Goal: Find specific fact: Find specific fact

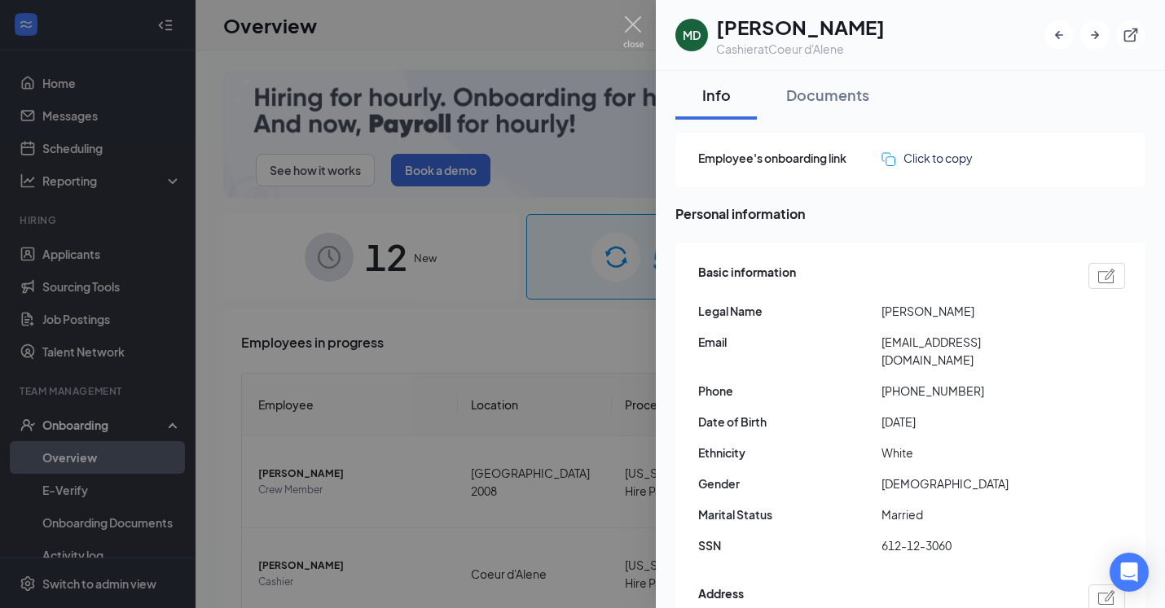
scroll to position [1139, 0]
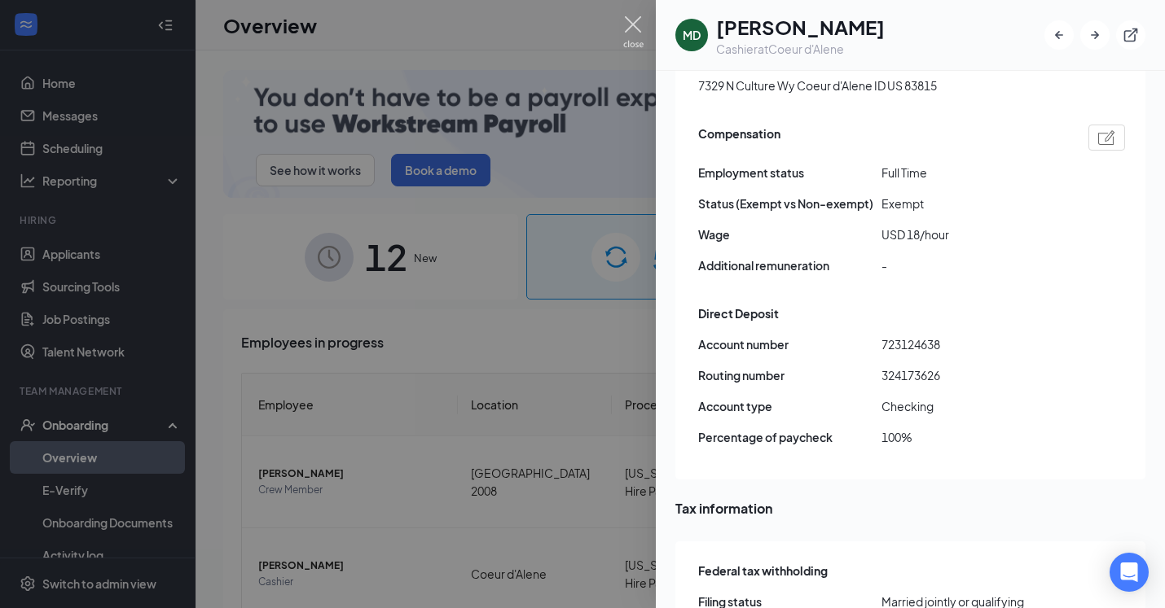
click at [640, 15] on div at bounding box center [582, 304] width 1165 height 608
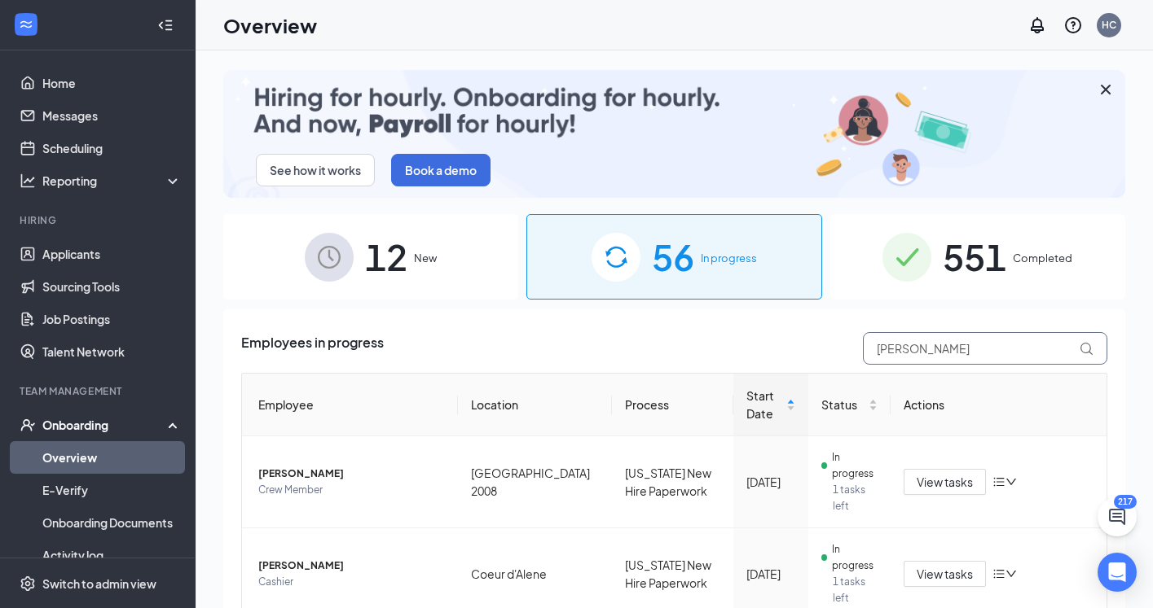
drag, startPoint x: 927, startPoint y: 349, endPoint x: 706, endPoint y: 347, distance: 220.7
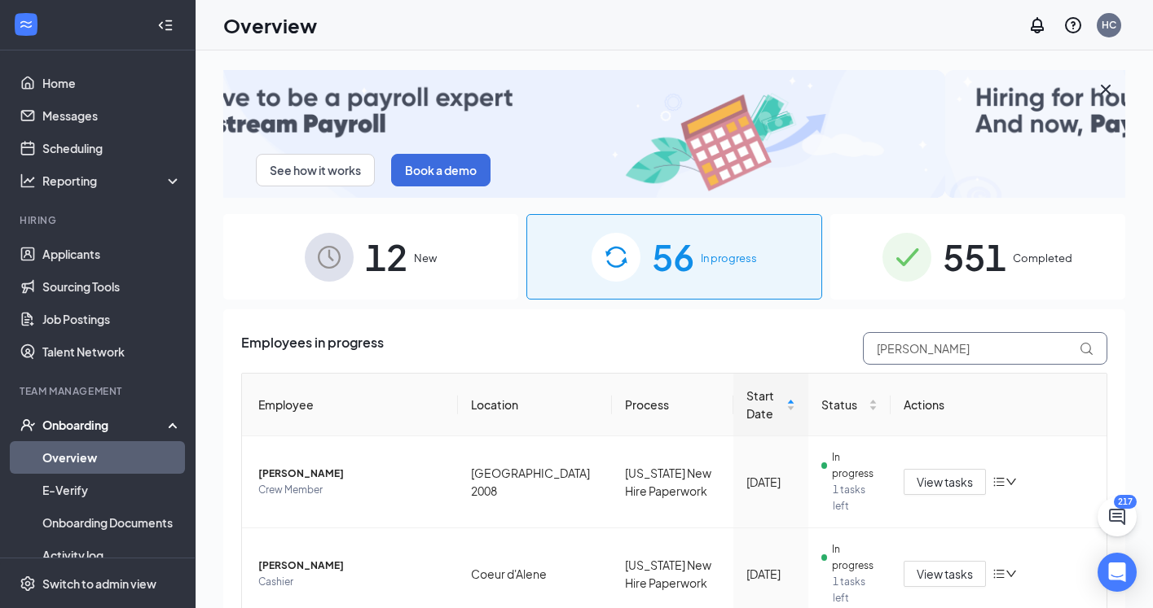
click at [709, 348] on div "Employees in progress [PERSON_NAME]" at bounding box center [674, 348] width 866 height 33
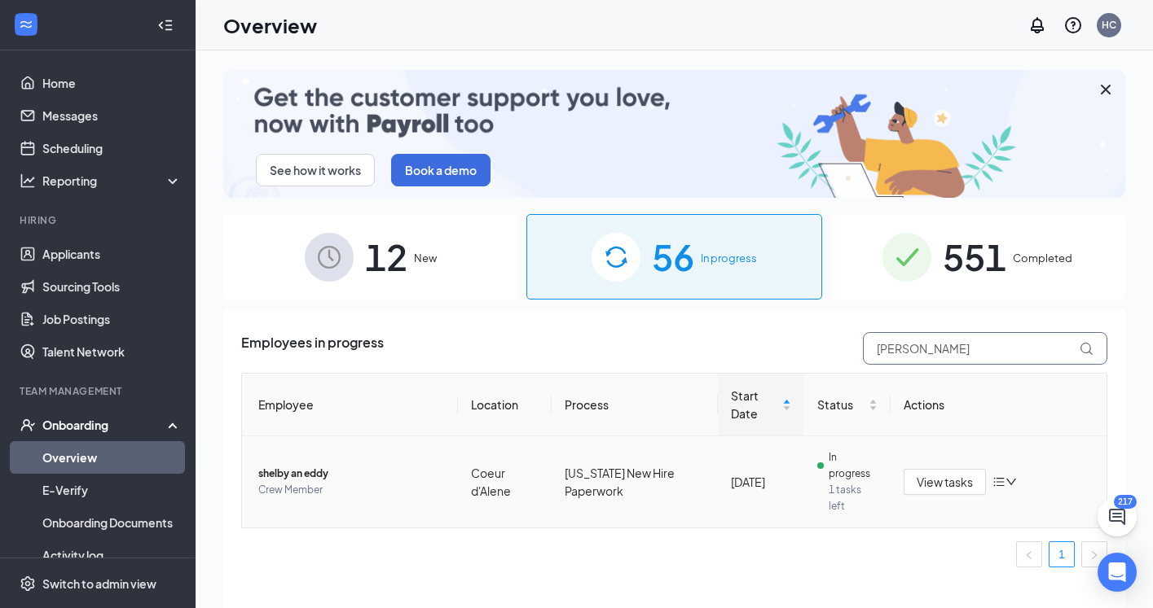
type input "[PERSON_NAME]"
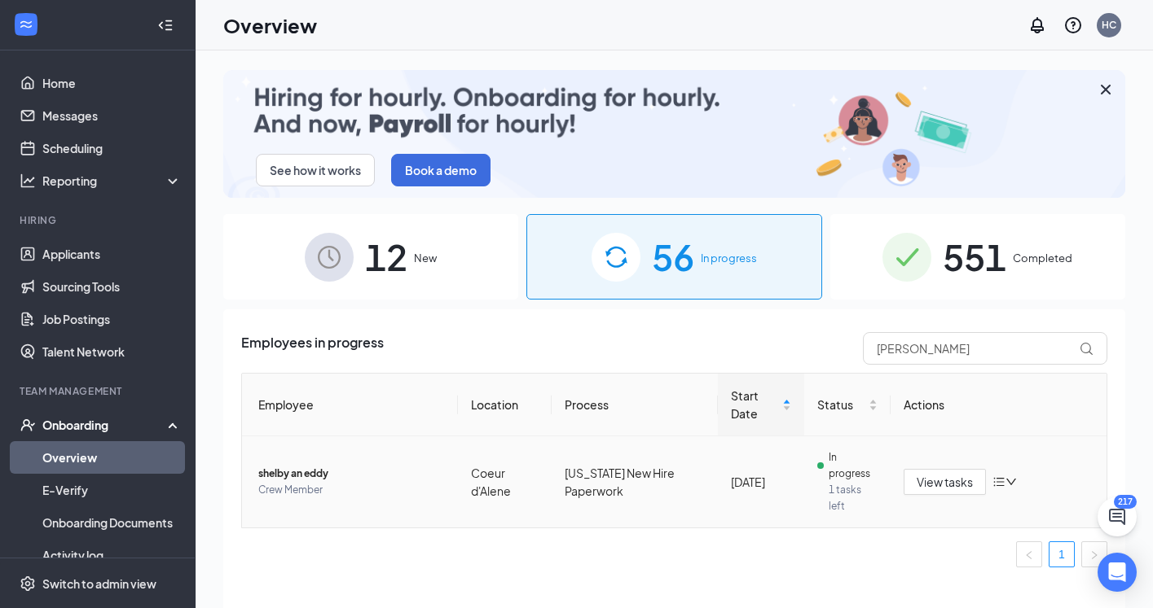
click at [315, 470] on span "shelby an eddy" at bounding box center [351, 474] width 187 height 16
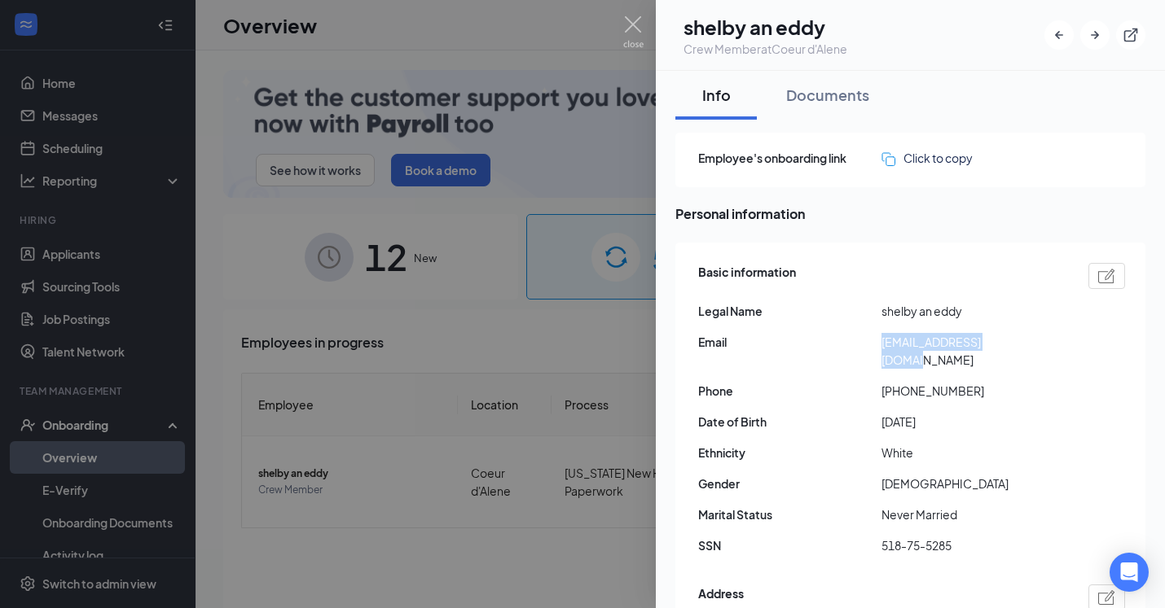
drag, startPoint x: 883, startPoint y: 345, endPoint x: 1018, endPoint y: 347, distance: 135.2
click at [1018, 347] on span "[EMAIL_ADDRESS][DOMAIN_NAME]" at bounding box center [972, 351] width 183 height 36
copy span "[EMAIL_ADDRESS][DOMAIN_NAME]"
drag, startPoint x: 895, startPoint y: 375, endPoint x: 964, endPoint y: 376, distance: 68.4
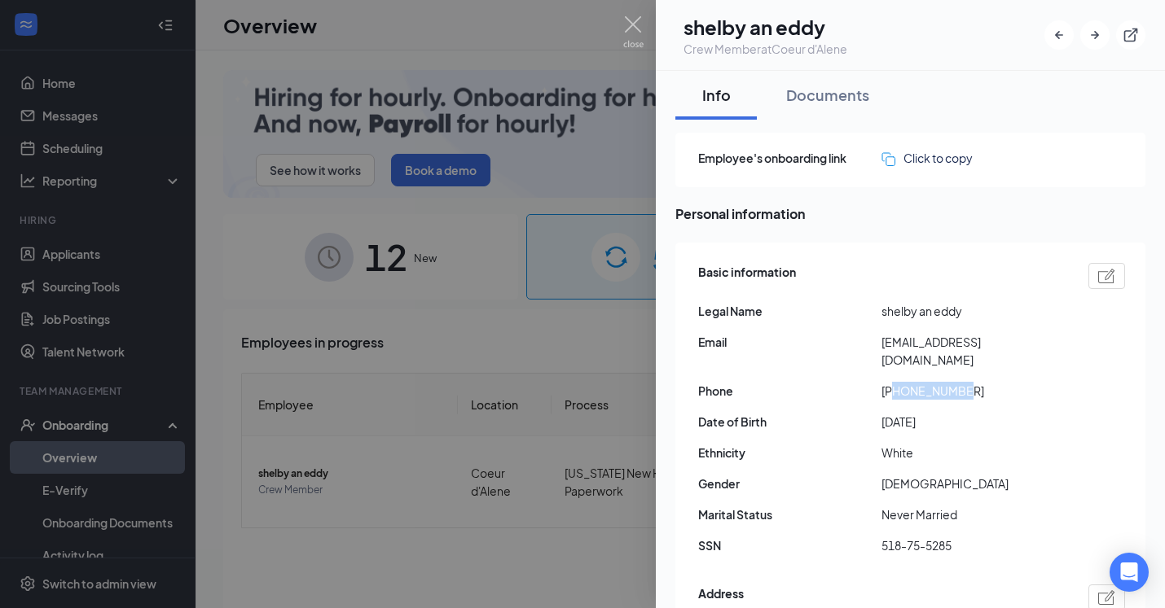
click at [964, 382] on span "[PHONE_NUMBER]" at bounding box center [972, 391] width 183 height 18
copy span "2087042334"
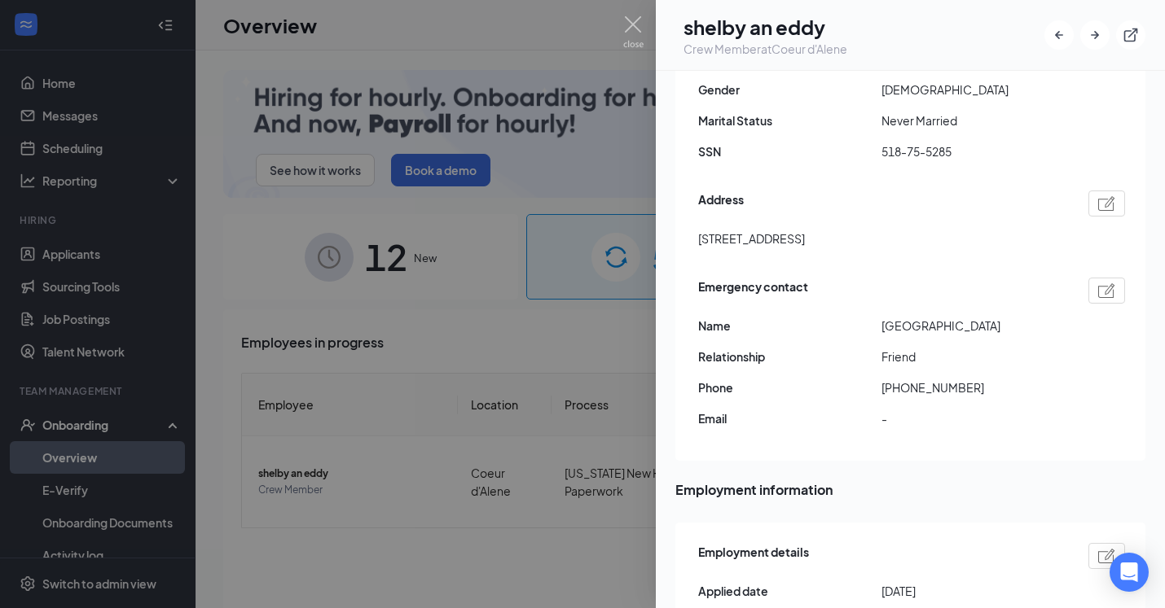
scroll to position [308, 0]
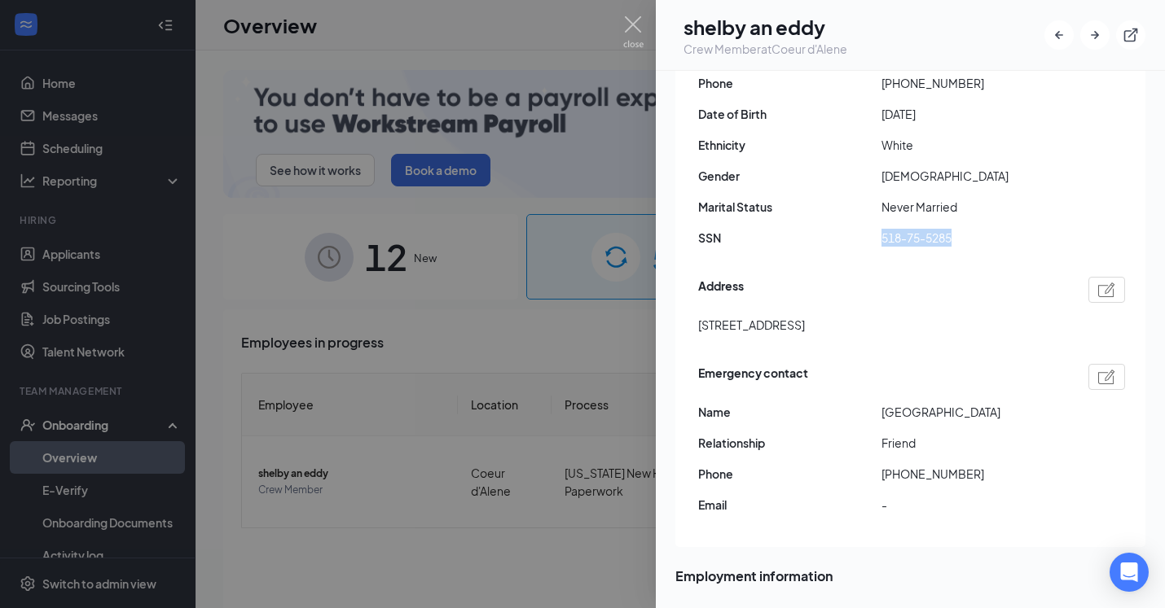
drag, startPoint x: 881, startPoint y: 221, endPoint x: 951, endPoint y: 223, distance: 70.1
click at [951, 229] on span "518-75-5285" at bounding box center [972, 238] width 183 height 18
copy span "518-75-5285"
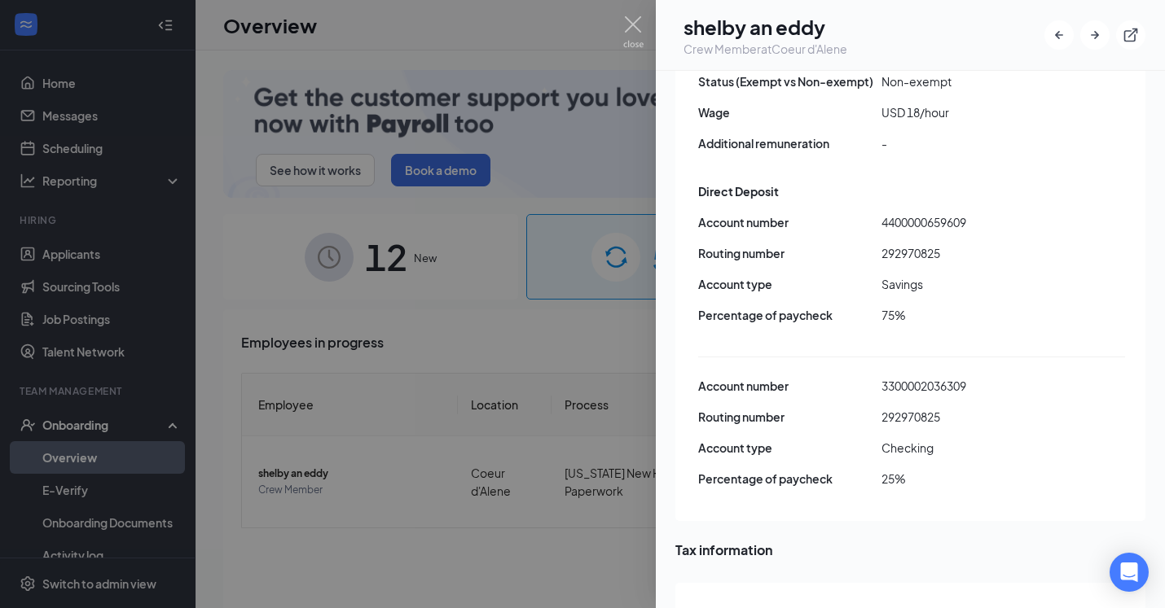
scroll to position [1179, 0]
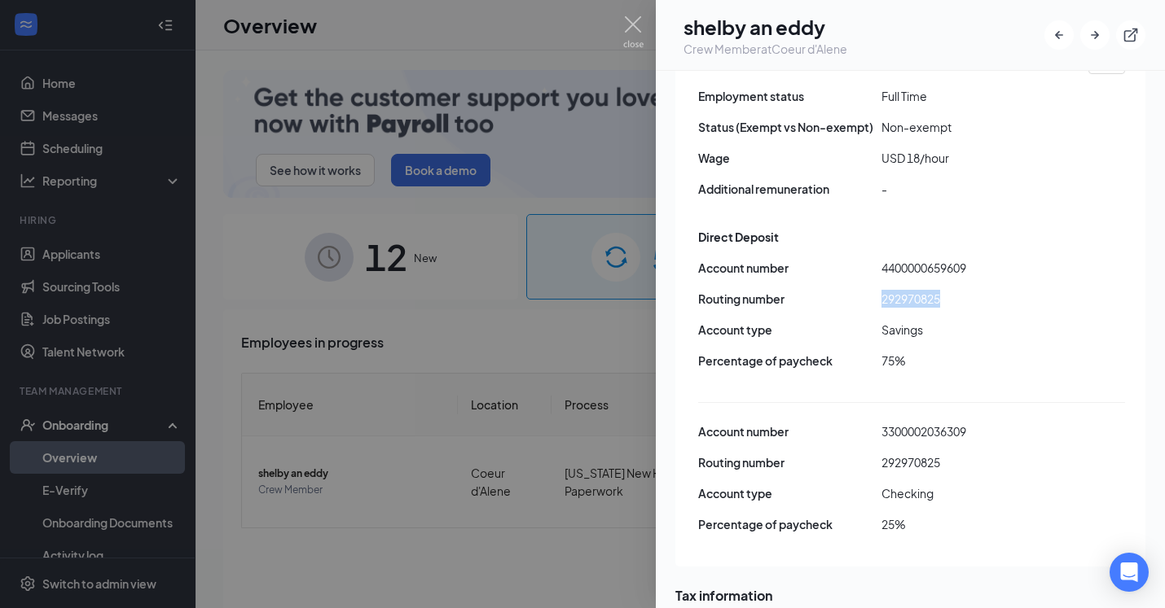
drag, startPoint x: 881, startPoint y: 279, endPoint x: 942, endPoint y: 282, distance: 61.2
click at [942, 290] on span "292970825" at bounding box center [972, 299] width 183 height 18
copy span "292970825"
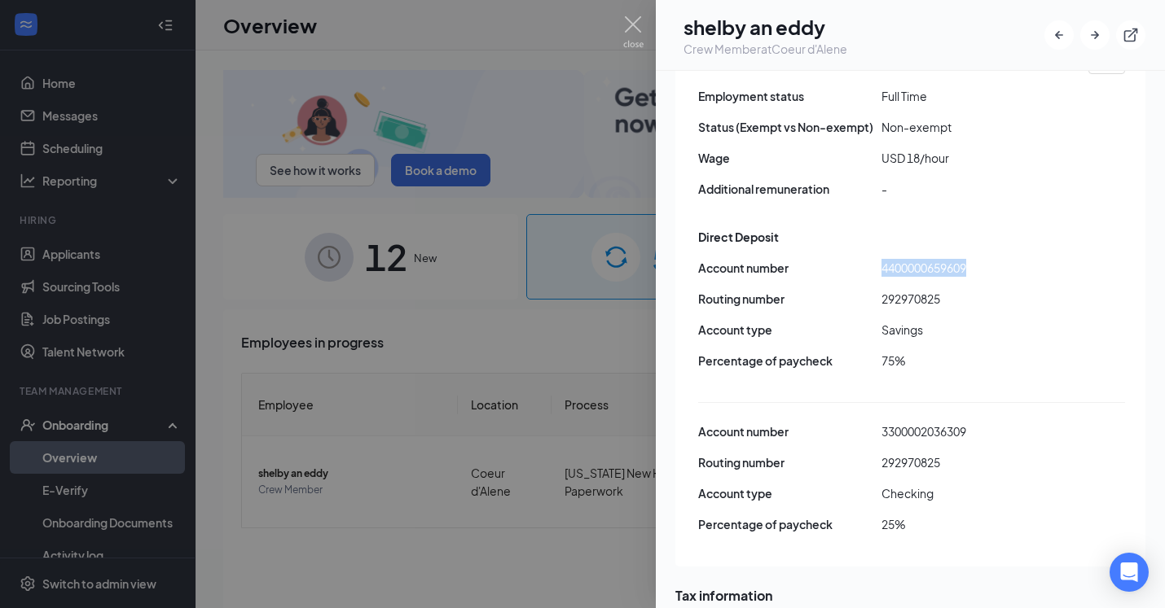
drag, startPoint x: 883, startPoint y: 253, endPoint x: 973, endPoint y: 257, distance: 89.7
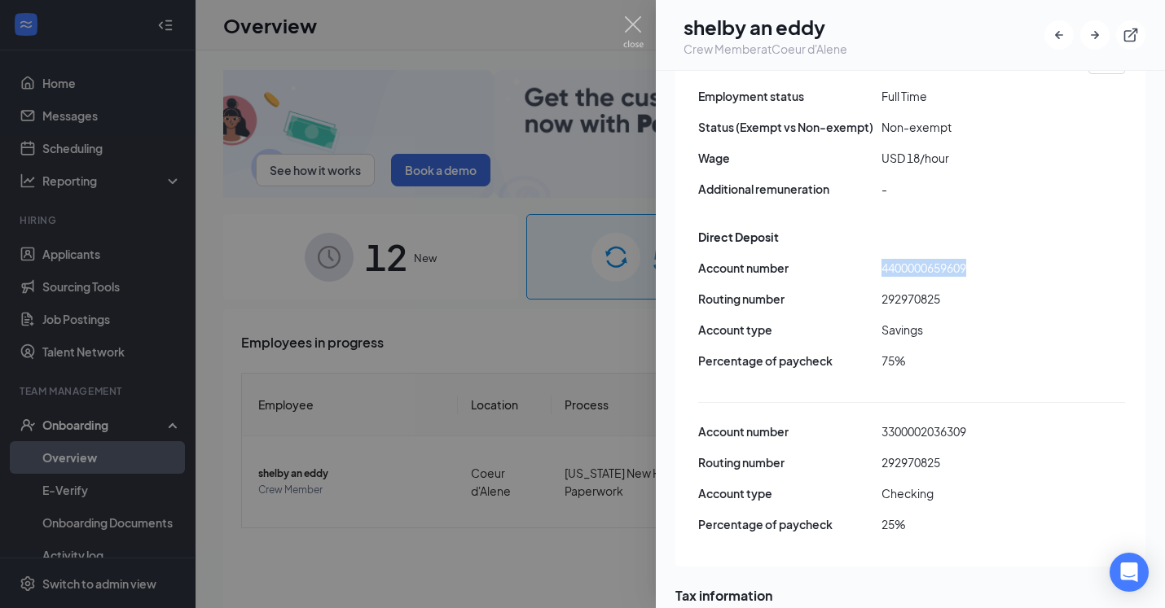
click at [973, 259] on span "4400000659609" at bounding box center [972, 268] width 183 height 18
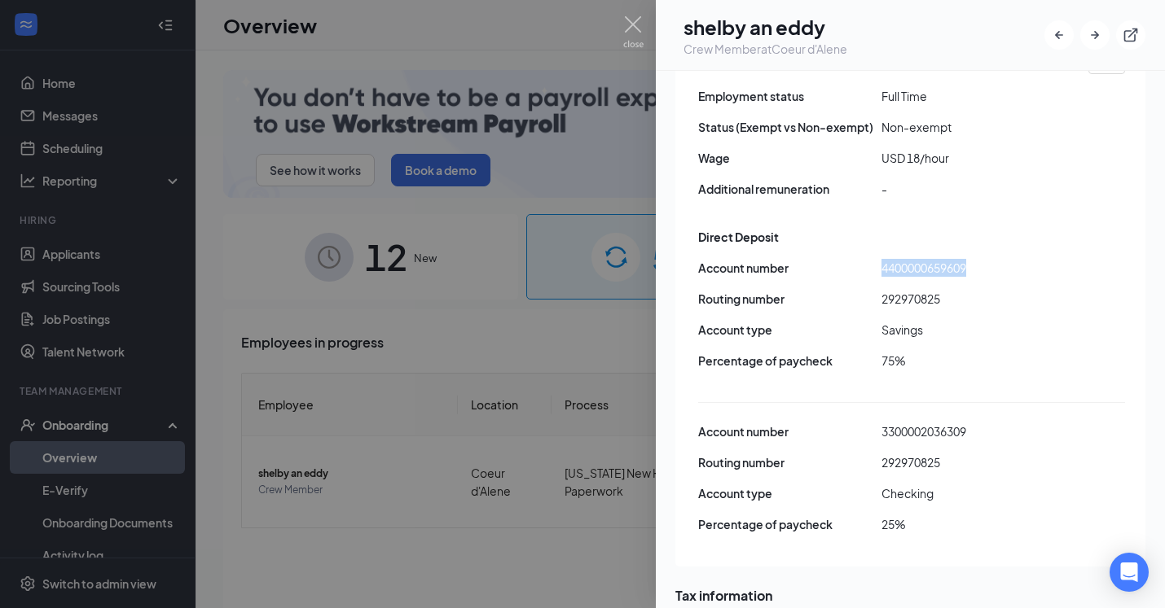
copy span "4400000659609"
drag, startPoint x: 885, startPoint y: 415, endPoint x: 942, endPoint y: 419, distance: 57.2
click at [942, 454] on span "292970825" at bounding box center [972, 463] width 183 height 18
copy span "292970825"
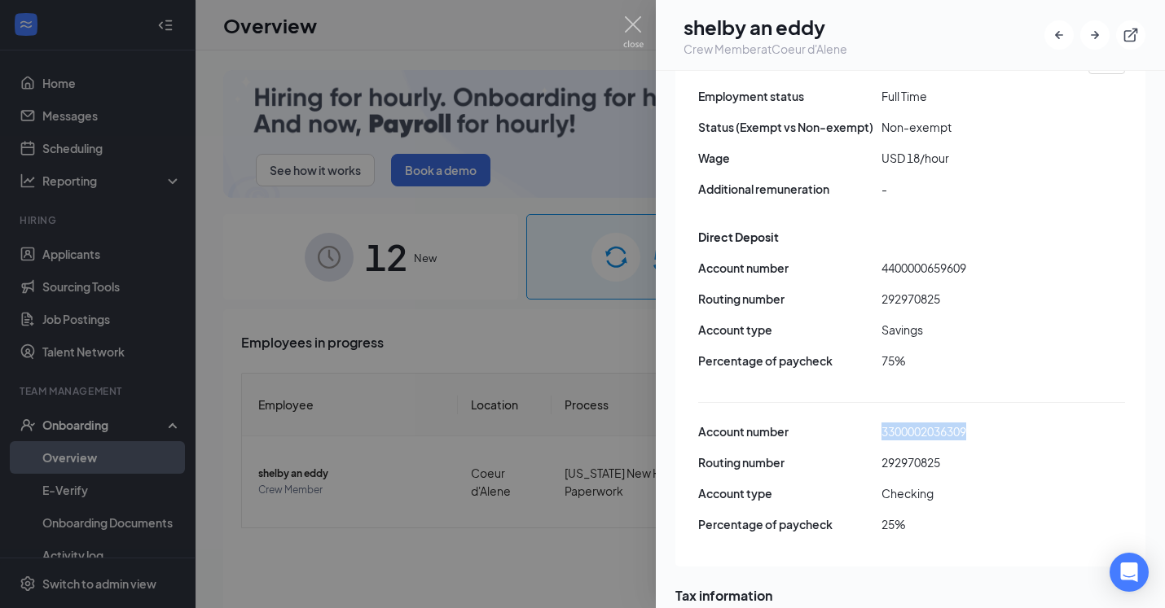
drag, startPoint x: 882, startPoint y: 386, endPoint x: 968, endPoint y: 388, distance: 86.4
click at [968, 423] on span "3300002036309" at bounding box center [972, 432] width 183 height 18
copy span "3300002036309"
